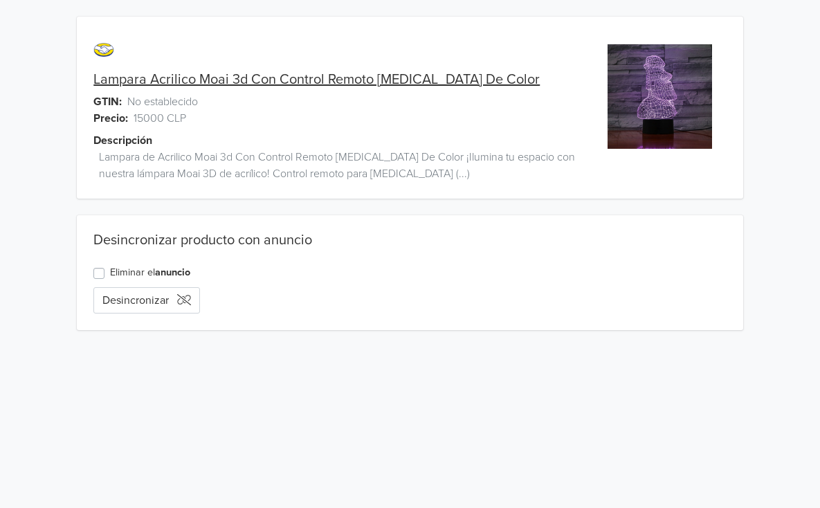
click at [446, 83] on link "Lampara Acrilico Moai 3d Con Control Remoto Cambia De Color" at bounding box center [316, 79] width 446 height 17
